Goal: Information Seeking & Learning: Learn about a topic

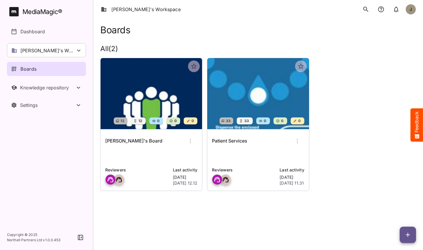
click at [145, 149] on div "[PERSON_NAME]'s Board Reviewers Last activity [DATE] [DATE] 12.12" at bounding box center [152, 159] width 102 height 61
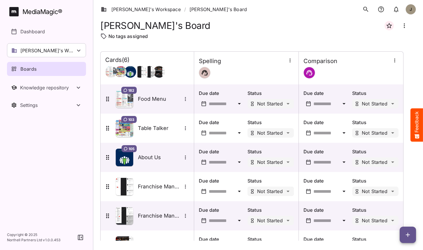
scroll to position [24, 0]
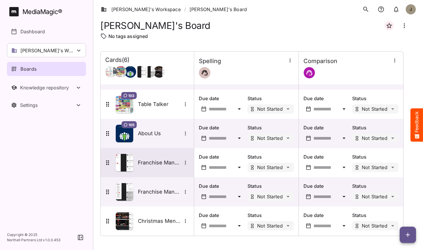
click at [159, 172] on div "Franchise Manual pg 1 Test" at bounding box center [147, 162] width 93 height 29
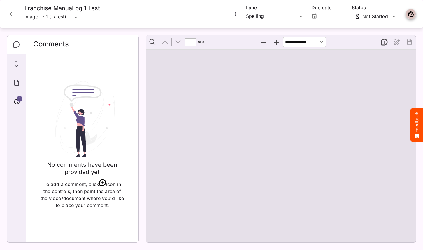
type input "*"
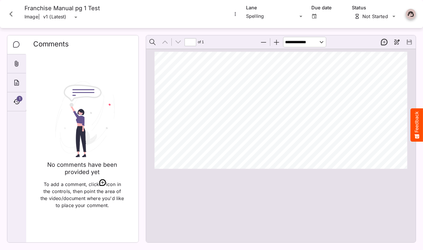
click at [11, 14] on icon "Close card" at bounding box center [11, 14] width 11 height 11
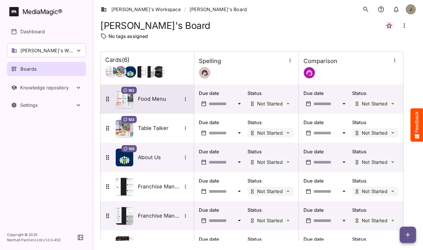
click at [158, 103] on div "182 Food Menu" at bounding box center [146, 99] width 85 height 18
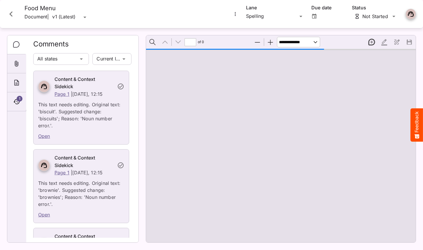
type input "*"
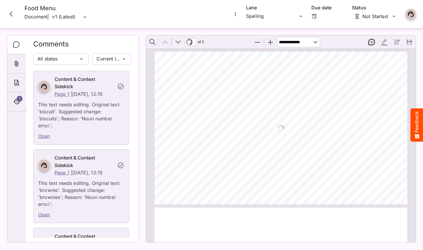
scroll to position [3, 0]
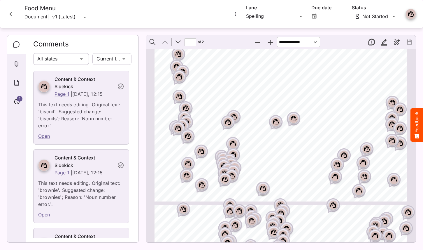
click at [227, 120] on icon "Page ⁨1⁩" at bounding box center [228, 121] width 6 height 5
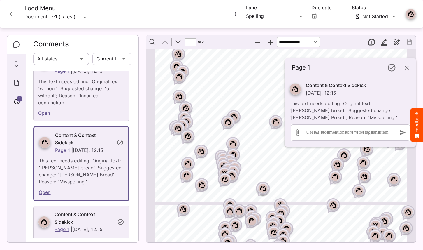
scroll to position [2017, 0]
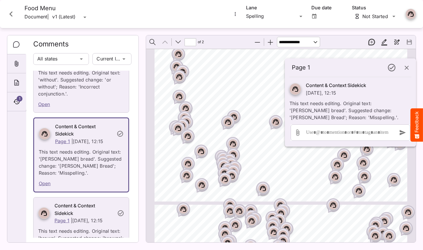
click at [239, 117] on div "Page ⁨1⁩" at bounding box center [234, 117] width 15 height 15
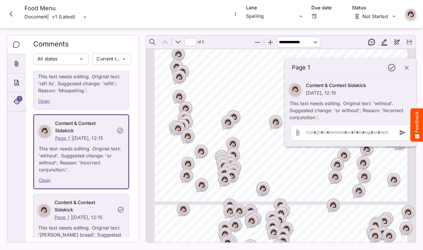
scroll to position [1939, 0]
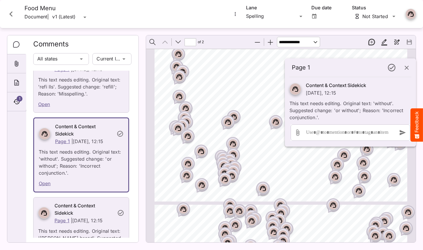
click at [180, 93] on rect "Page ⁨1⁩" at bounding box center [179, 96] width 7 height 7
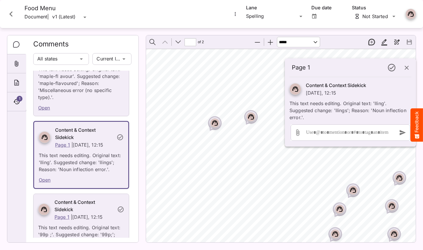
scroll to position [85, 0]
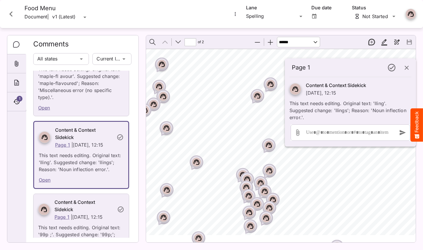
select select "******"
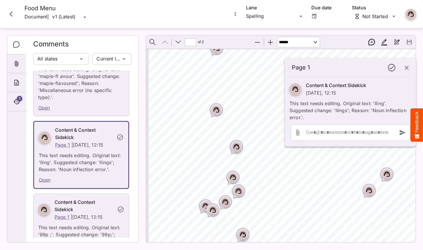
scroll to position [60, 0]
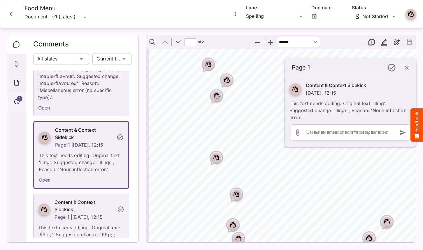
click at [11, 99] on div "1" at bounding box center [16, 101] width 19 height 19
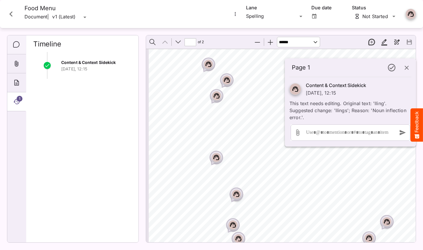
drag, startPoint x: 15, startPoint y: 44, endPoint x: 26, endPoint y: 45, distance: 10.5
click at [15, 44] on icon "Comments" at bounding box center [16, 44] width 7 height 7
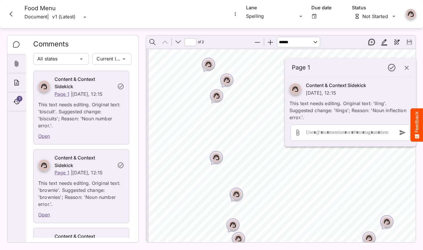
click at [11, 13] on icon "Close card" at bounding box center [10, 13] width 3 height 5
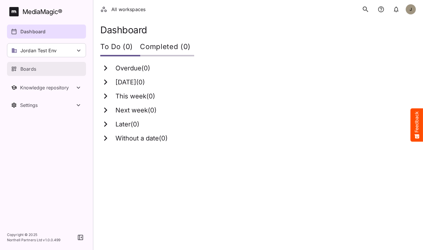
click at [45, 69] on div "Boards" at bounding box center [46, 68] width 71 height 7
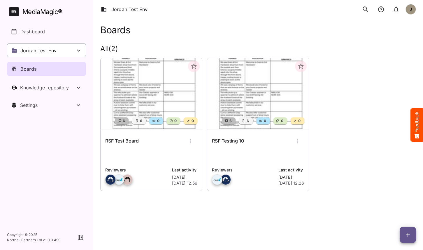
click at [57, 51] on div "Jordan Test Env" at bounding box center [46, 50] width 79 height 14
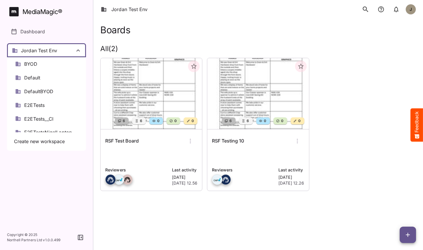
click at [142, 157] on div at bounding box center [211, 125] width 423 height 250
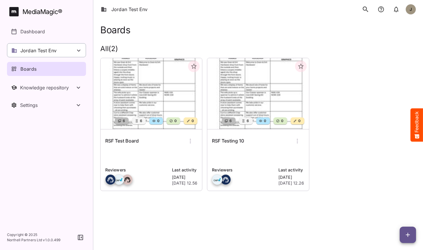
click at [72, 48] on div "Jordan Test Env" at bounding box center [46, 50] width 79 height 14
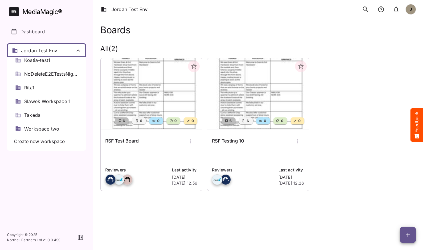
scroll to position [104, 0]
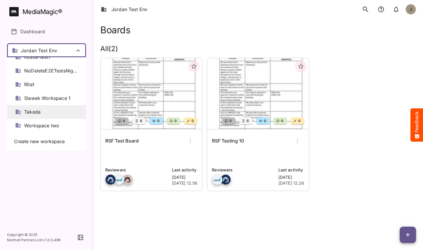
click at [46, 109] on div "Takeda" at bounding box center [46, 112] width 79 height 14
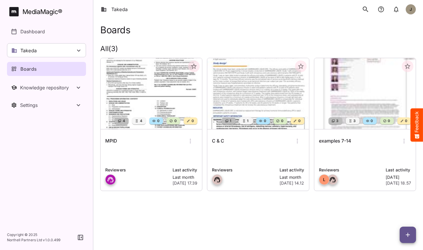
click at [147, 144] on div "MPID" at bounding box center [151, 141] width 92 height 14
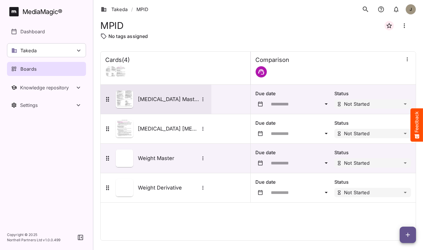
click at [174, 107] on div "Advate Master" at bounding box center [155, 99] width 103 height 18
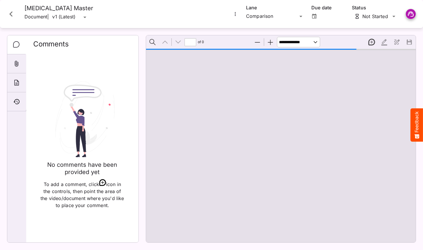
type input "*"
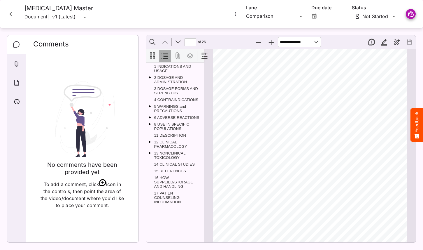
click at [235, 12] on icon "More options for Advate Master" at bounding box center [235, 14] width 1 height 4
click at [7, 13] on div at bounding box center [211, 125] width 423 height 250
click at [10, 14] on icon "Close card" at bounding box center [10, 13] width 3 height 5
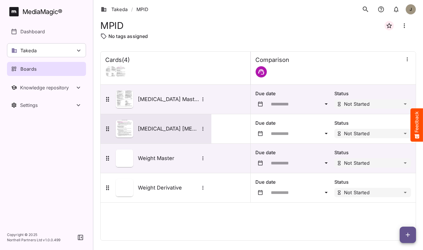
click at [171, 139] on div "Advate Adynovate" at bounding box center [156, 128] width 111 height 29
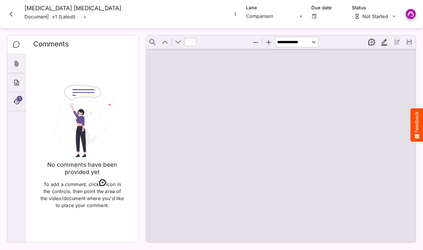
click at [16, 14] on button "Close card" at bounding box center [11, 14] width 18 height 18
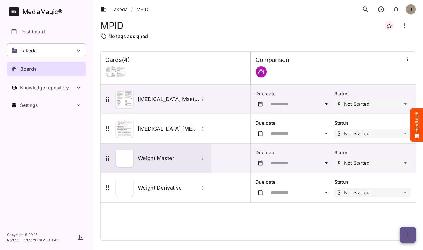
click at [172, 160] on h5 "Weight Master" at bounding box center [168, 158] width 61 height 7
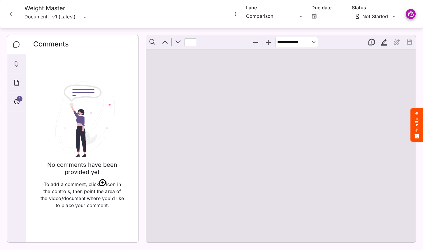
click at [14, 12] on icon "Close card" at bounding box center [11, 14] width 11 height 11
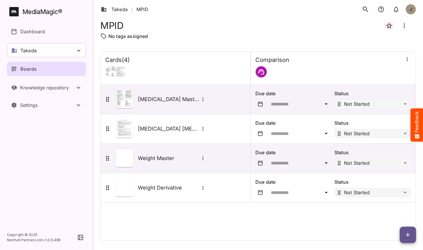
click at [198, 35] on div "No tags assigned" at bounding box center [258, 36] width 316 height 7
click at [119, 10] on link "Takeda" at bounding box center [114, 9] width 27 height 7
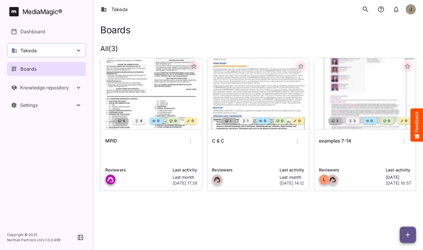
click at [77, 47] on icon at bounding box center [78, 50] width 7 height 7
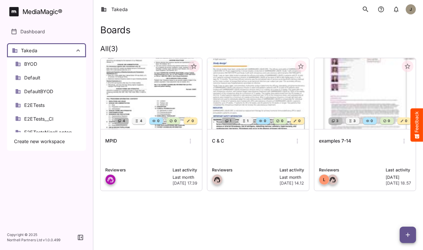
click at [311, 225] on div at bounding box center [211, 125] width 423 height 250
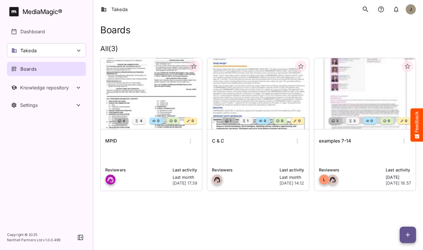
click at [356, 146] on div "examples 7-14" at bounding box center [365, 141] width 92 height 14
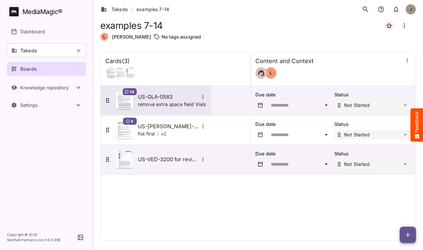
click at [169, 97] on h5 "US-GLA-0583" at bounding box center [168, 96] width 61 height 7
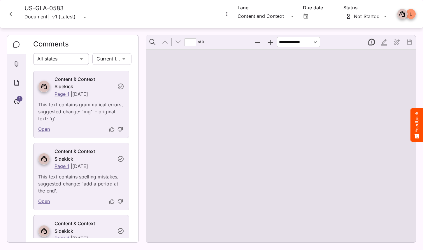
type input "*"
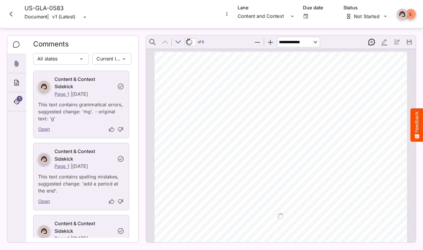
scroll to position [3, 0]
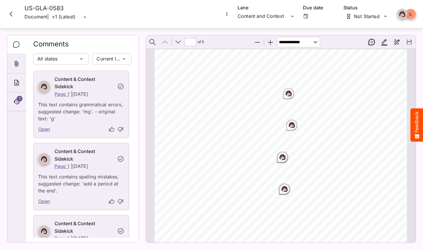
click at [226, 15] on icon "More options for US-GLA-0583" at bounding box center [227, 14] width 6 height 6
click at [15, 13] on div at bounding box center [211, 125] width 423 height 250
click at [13, 13] on icon "Close card" at bounding box center [11, 14] width 11 height 11
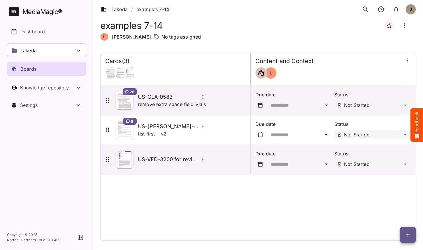
click at [214, 205] on div "Cards ( 3 ) Content and Context L 28 US-GLA-0583 remove extra space field Vials…" at bounding box center [258, 147] width 316 height 188
click at [56, 54] on div "Takeda" at bounding box center [46, 50] width 79 height 14
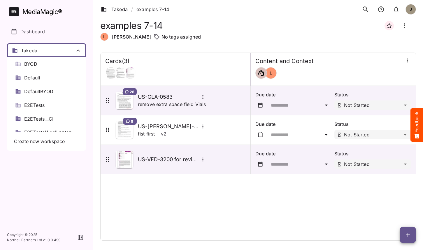
click at [56, 56] on div at bounding box center [211, 125] width 423 height 250
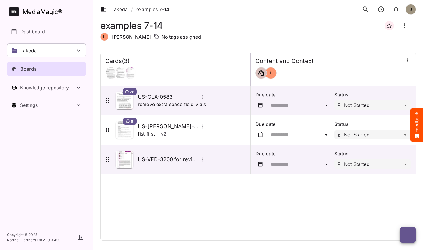
click at [270, 202] on div "Cards ( 3 ) Content and Context L 28 US-GLA-0583 remove extra space field Vials…" at bounding box center [258, 147] width 316 height 188
click at [238, 205] on div "Cards ( 3 ) Content and Context L 28 US-GLA-0583 remove extra space field Vials…" at bounding box center [258, 147] width 316 height 188
